Goal: Information Seeking & Learning: Learn about a topic

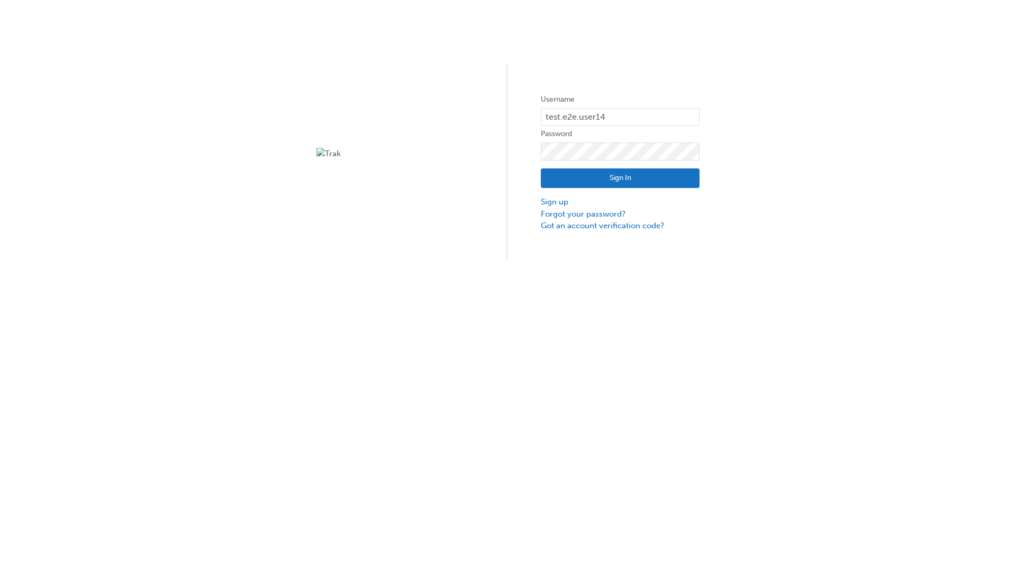
type input "test.e2e.user14"
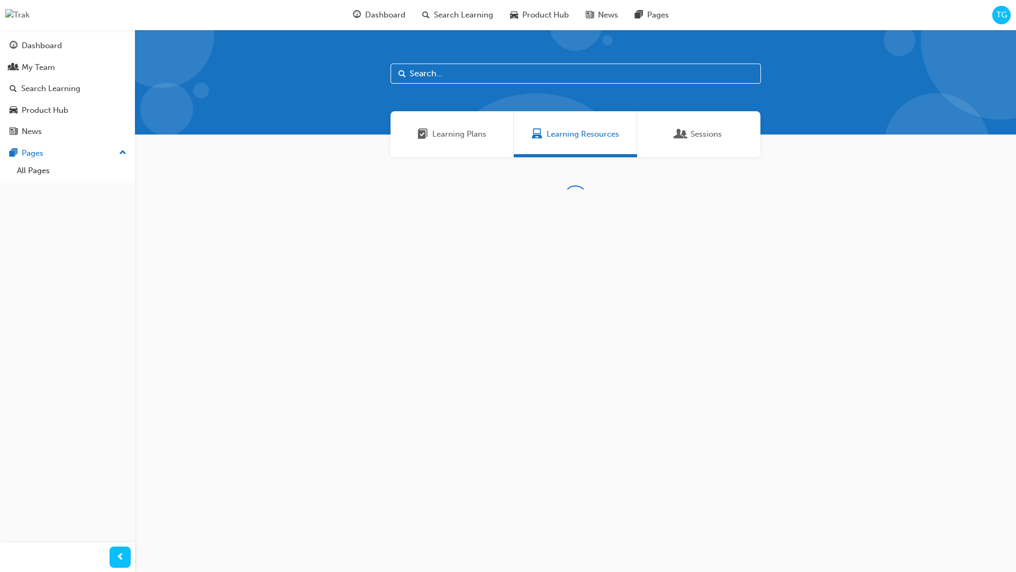
scroll to position [34, 0]
